Goal: Check status: Check status

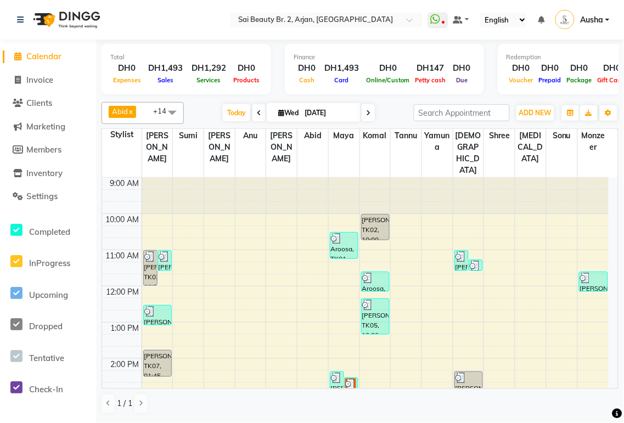
scroll to position [275, 0]
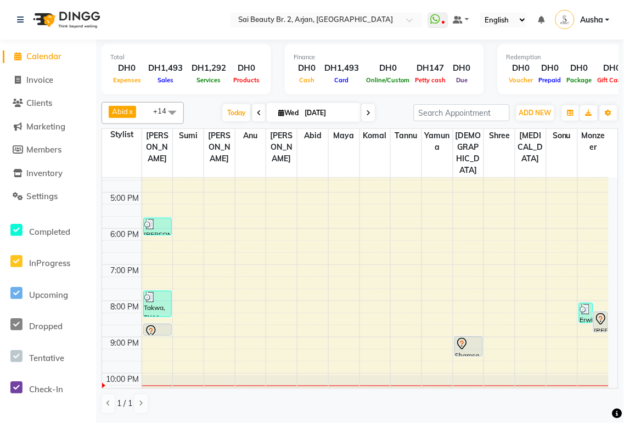
click at [366, 112] on icon at bounding box center [368, 113] width 4 height 7
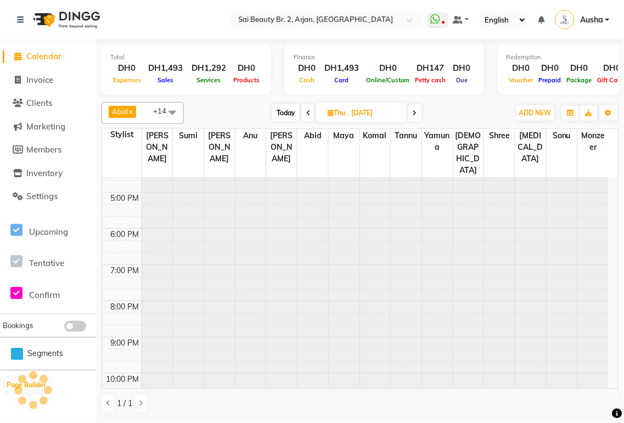
type input "[DATE]"
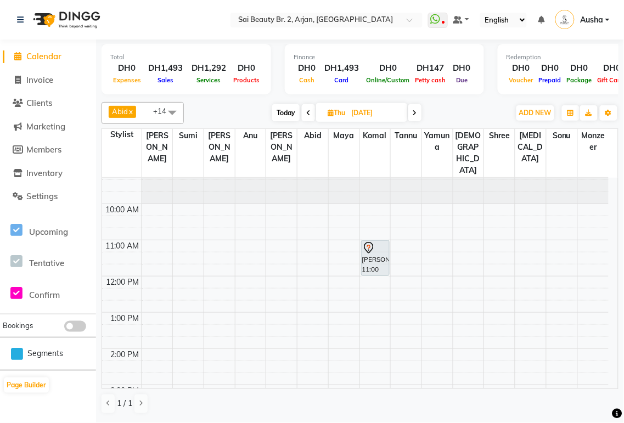
scroll to position [0, 0]
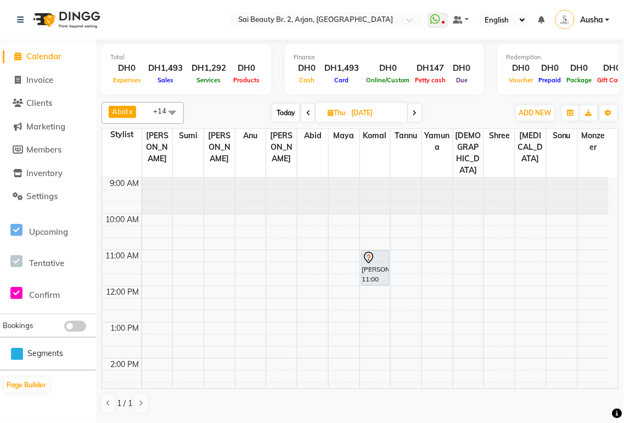
click at [377, 251] on div "[PERSON_NAME], 11:00 AM-12:00 PM, BIAB refil only" at bounding box center [375, 268] width 27 height 35
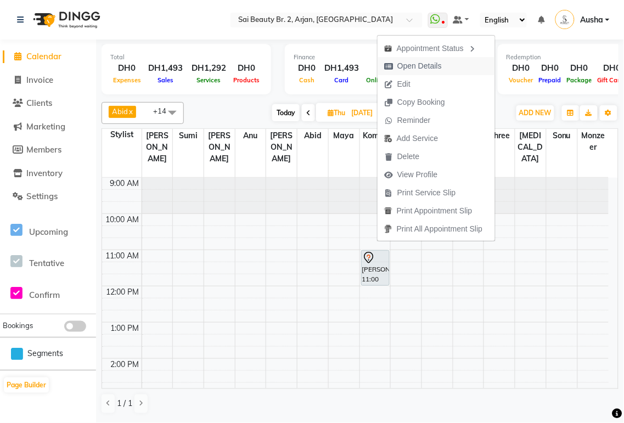
click at [430, 69] on span "Open Details" at bounding box center [419, 66] width 44 height 12
select select "7"
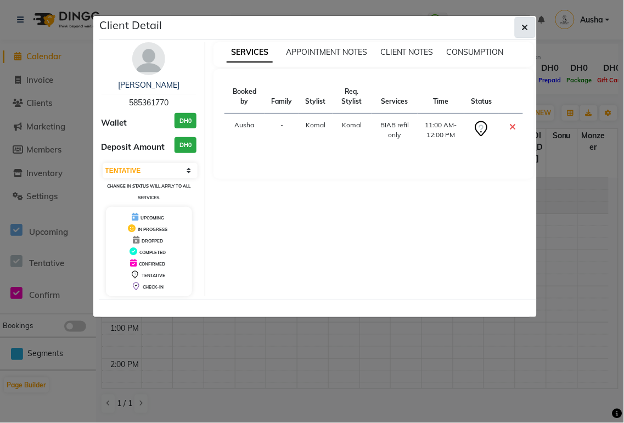
click at [528, 28] on icon "button" at bounding box center [525, 27] width 7 height 9
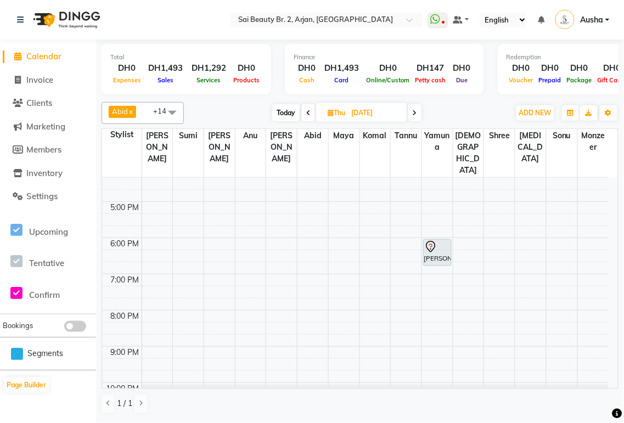
scroll to position [275, 0]
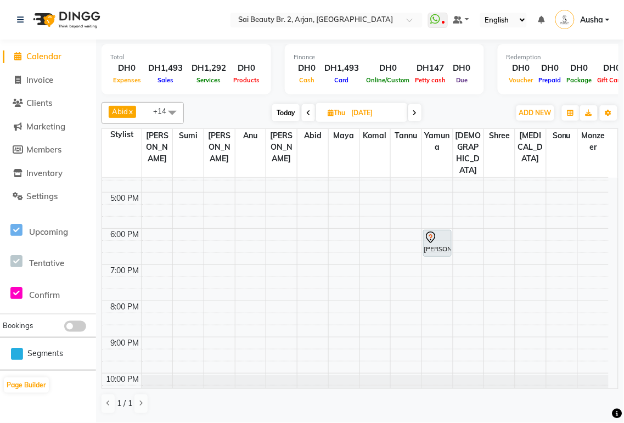
click at [439, 231] on div at bounding box center [437, 237] width 26 height 13
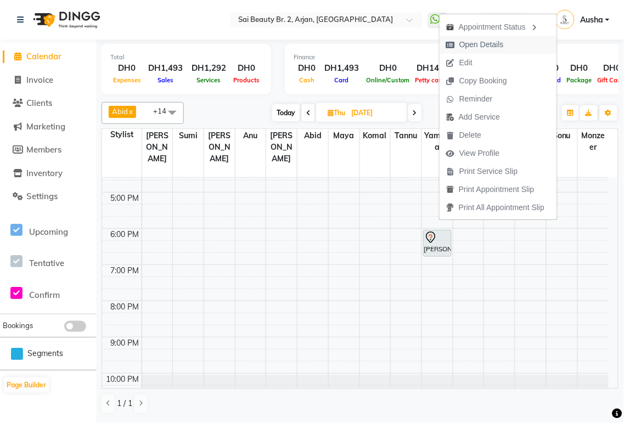
click at [484, 45] on span "Open Details" at bounding box center [482, 45] width 44 height 12
select select "7"
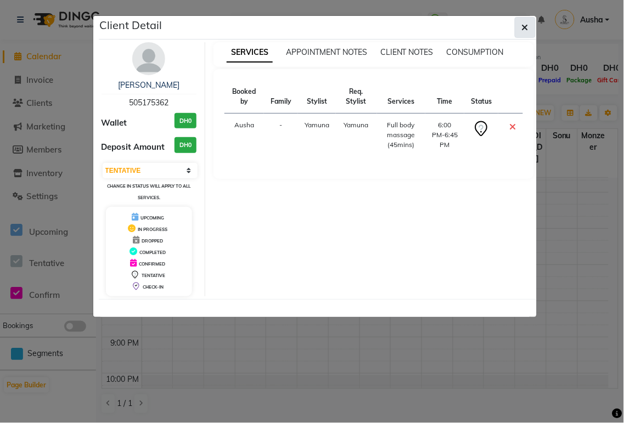
click at [525, 28] on icon "button" at bounding box center [525, 27] width 7 height 9
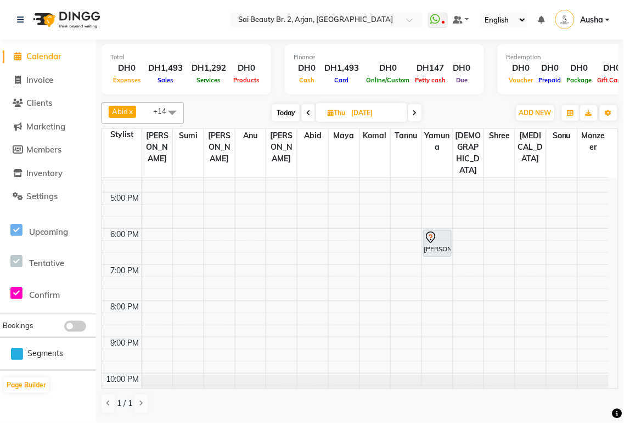
click at [293, 111] on span "Today" at bounding box center [285, 112] width 27 height 17
type input "[DATE]"
